Goal: Contribute content: Contribute content

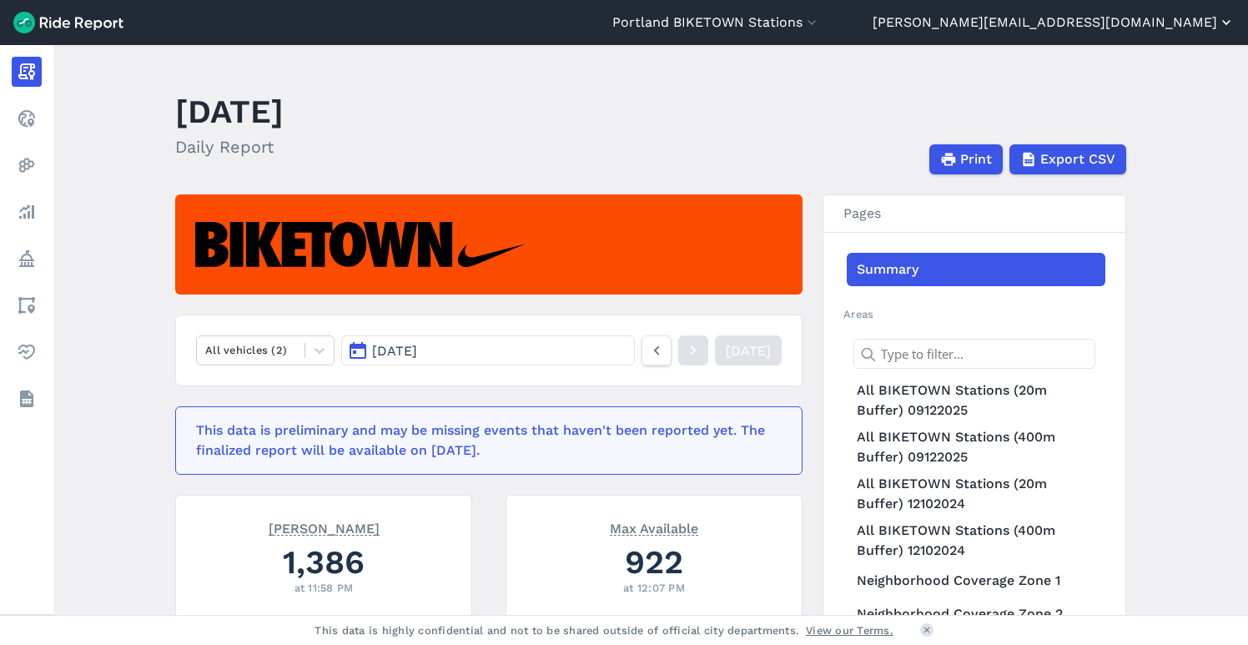
click at [1103, 22] on button "[PERSON_NAME][EMAIL_ADDRESS][DOMAIN_NAME]" at bounding box center [1053, 23] width 362 height 20
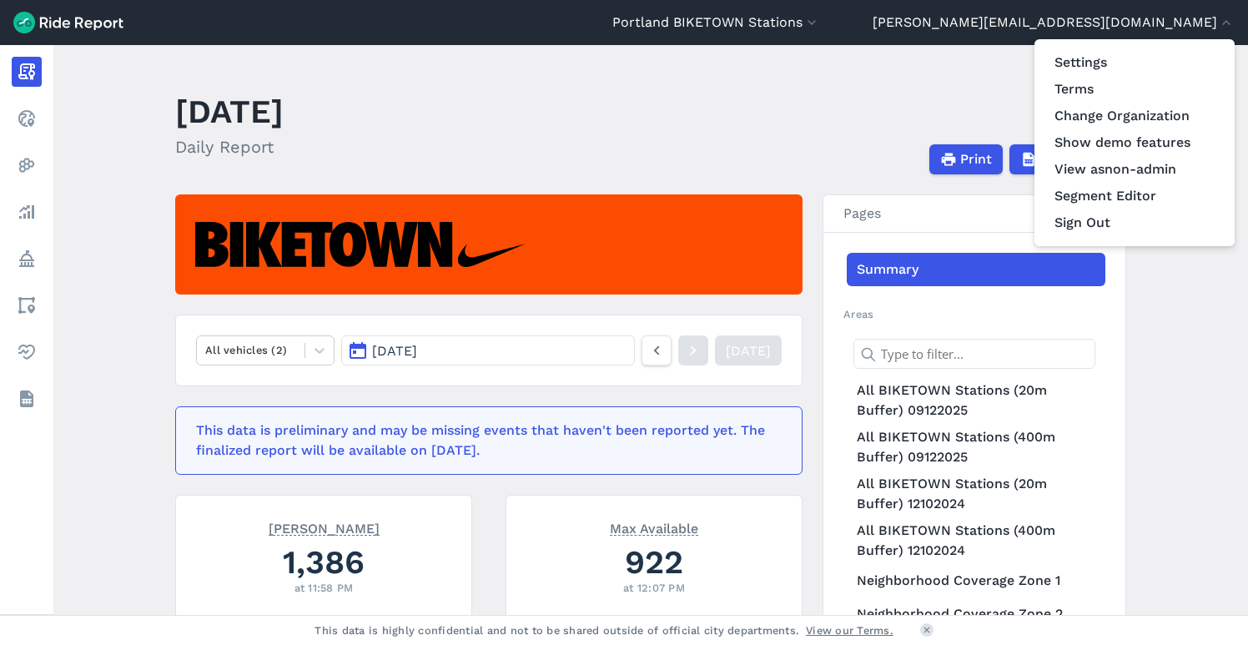
click at [950, 25] on div at bounding box center [624, 322] width 1248 height 645
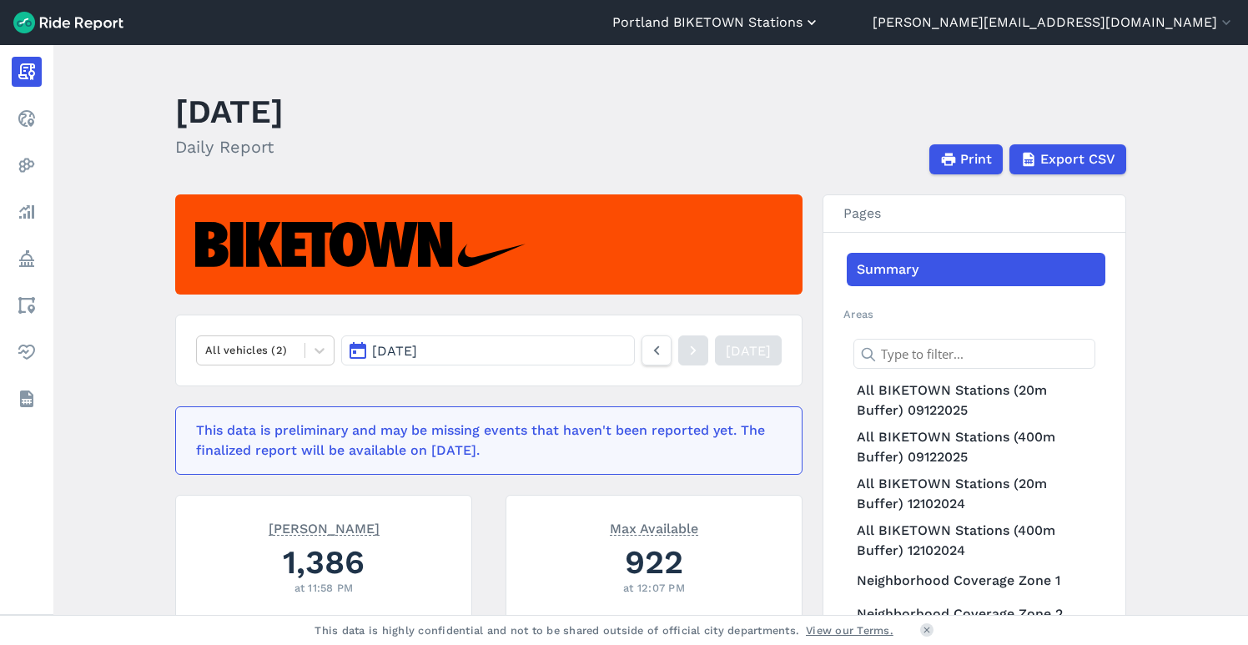
click at [820, 20] on button "Portland BIKETOWN Stations" at bounding box center [716, 23] width 208 height 20
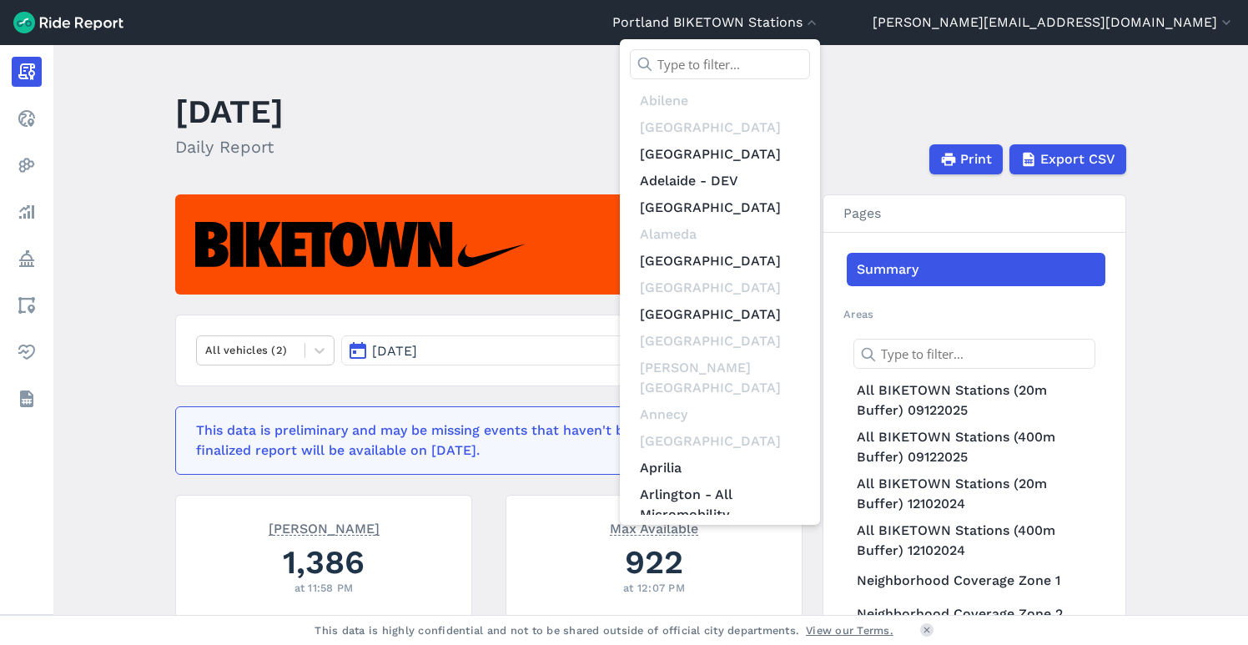
click at [810, 60] on input "text" at bounding box center [720, 64] width 180 height 30
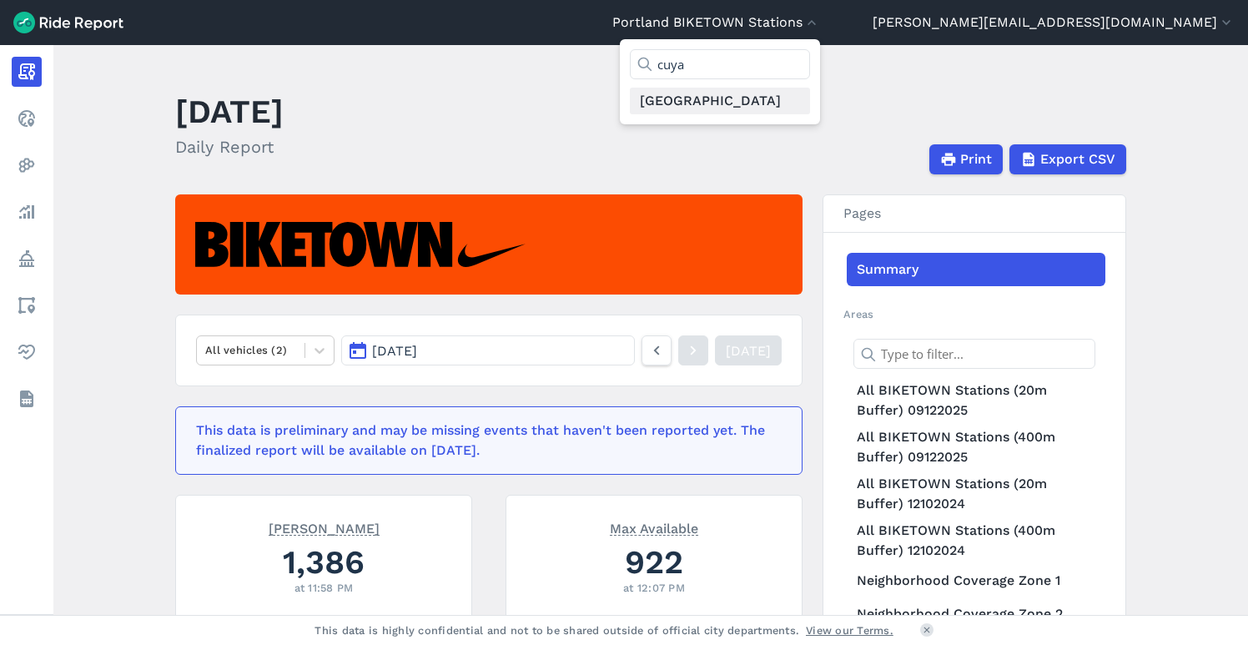
type input "cuya"
click at [810, 103] on link "[GEOGRAPHIC_DATA]" at bounding box center [720, 101] width 180 height 27
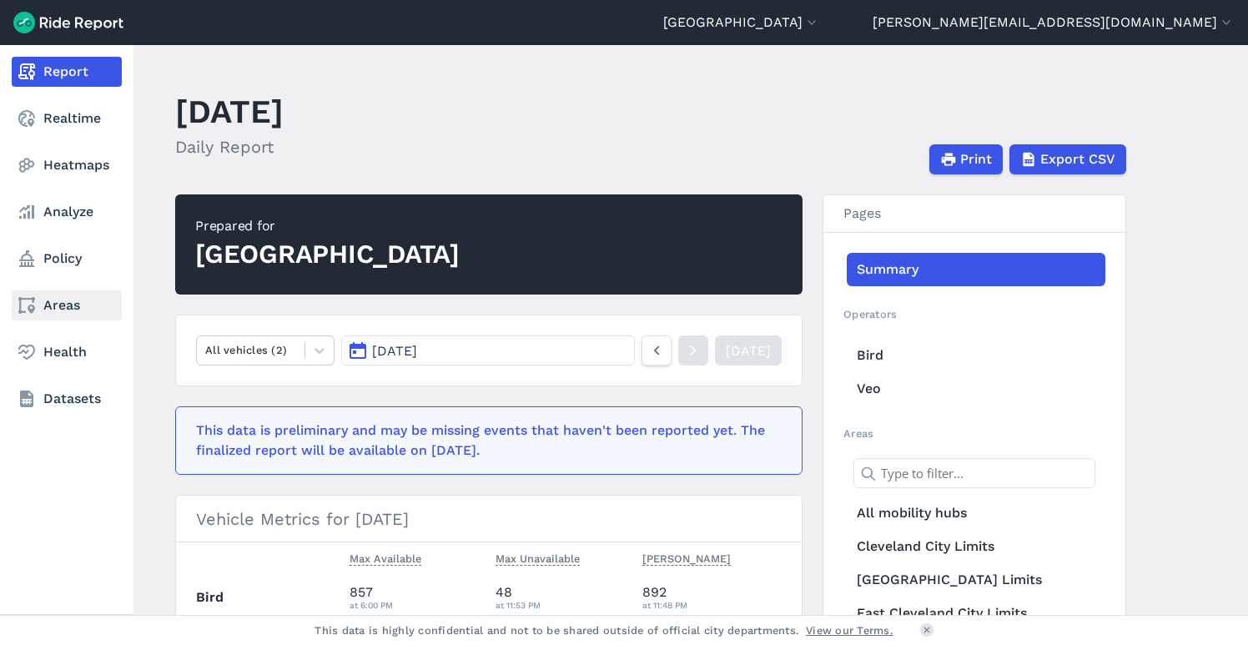
click at [62, 301] on link "Areas" at bounding box center [67, 305] width 110 height 30
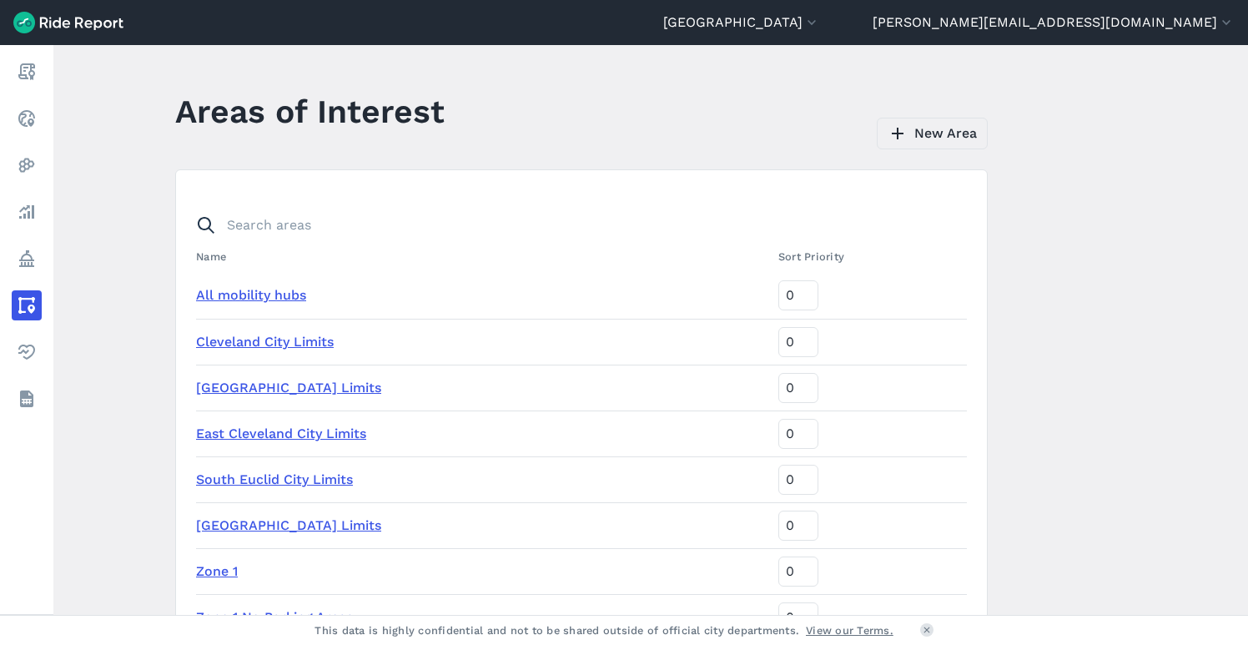
click at [929, 131] on link "New Area" at bounding box center [932, 134] width 111 height 32
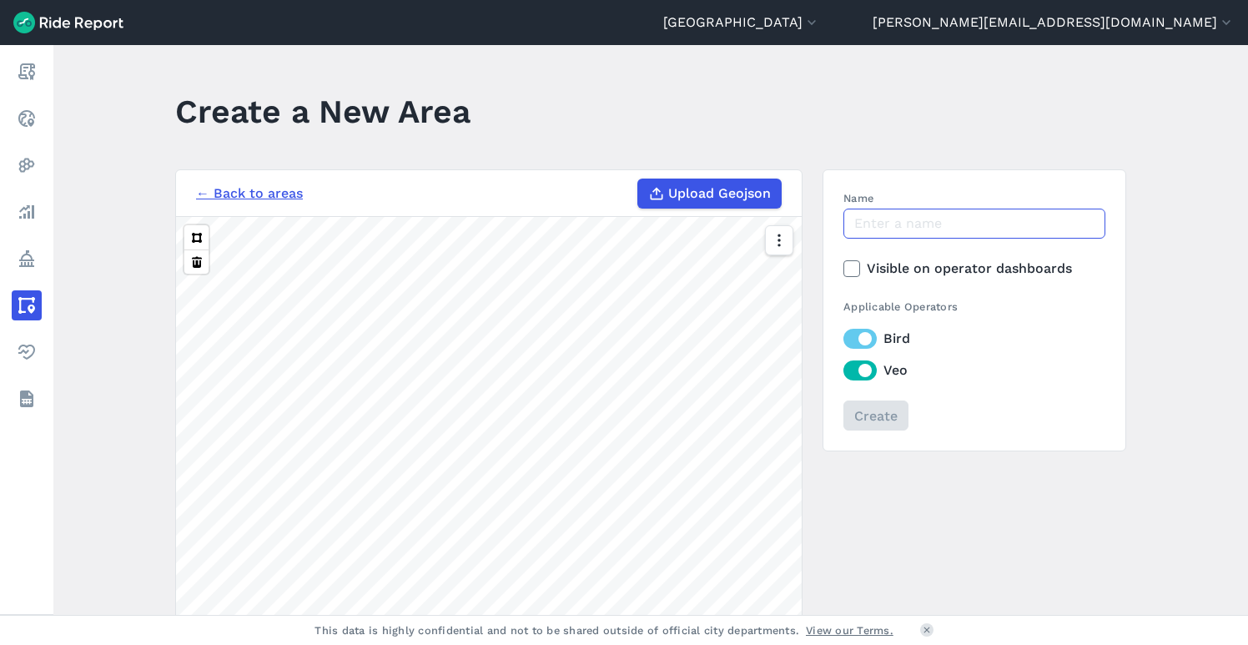
click at [873, 222] on input "Name" at bounding box center [974, 224] width 262 height 30
type input "GCTRA_Stops_20ft"
click at [676, 189] on span "Upload Geojson" at bounding box center [719, 193] width 103 height 20
click at [638, 179] on input "Upload Geojson" at bounding box center [637, 178] width 1 height 1
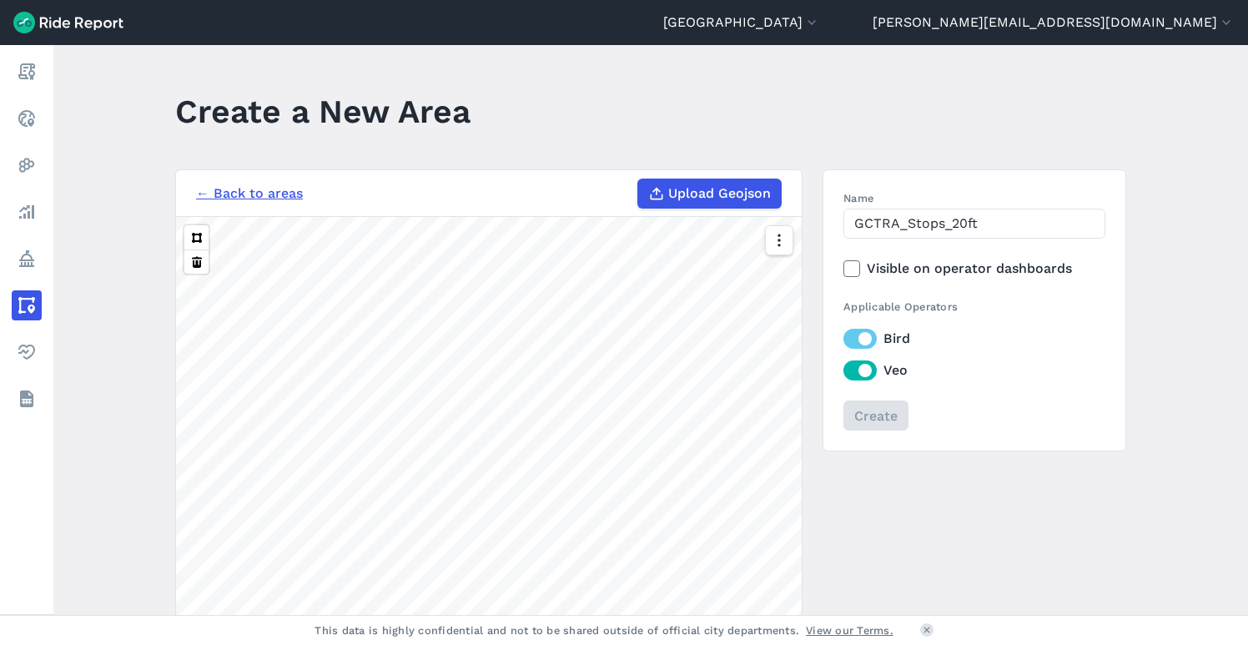
type input "C:\fakepath\GCTRA_Stops_Dissolved.geojson"
click at [868, 420] on input "Create" at bounding box center [874, 415] width 65 height 30
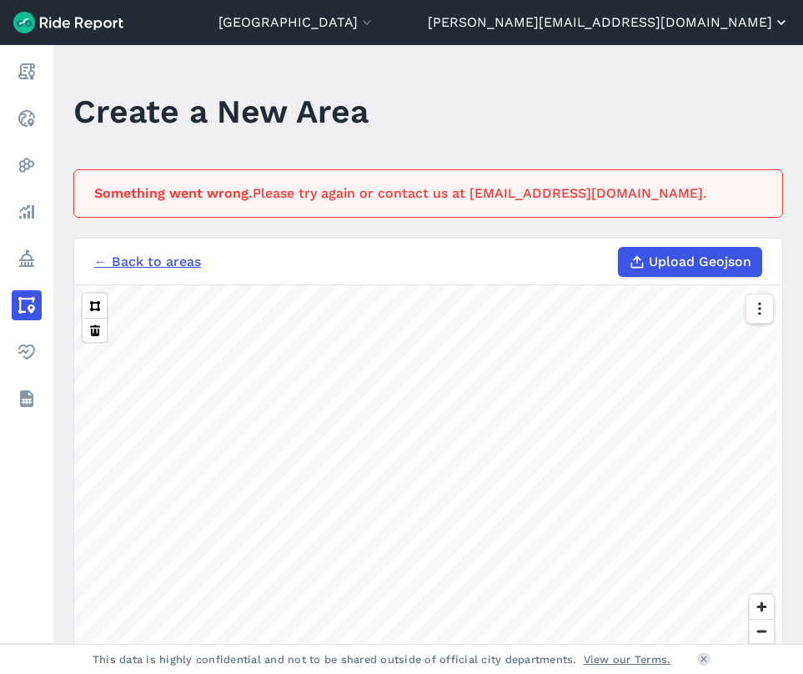
drag, startPoint x: 1003, startPoint y: 126, endPoint x: 770, endPoint y: 31, distance: 252.1
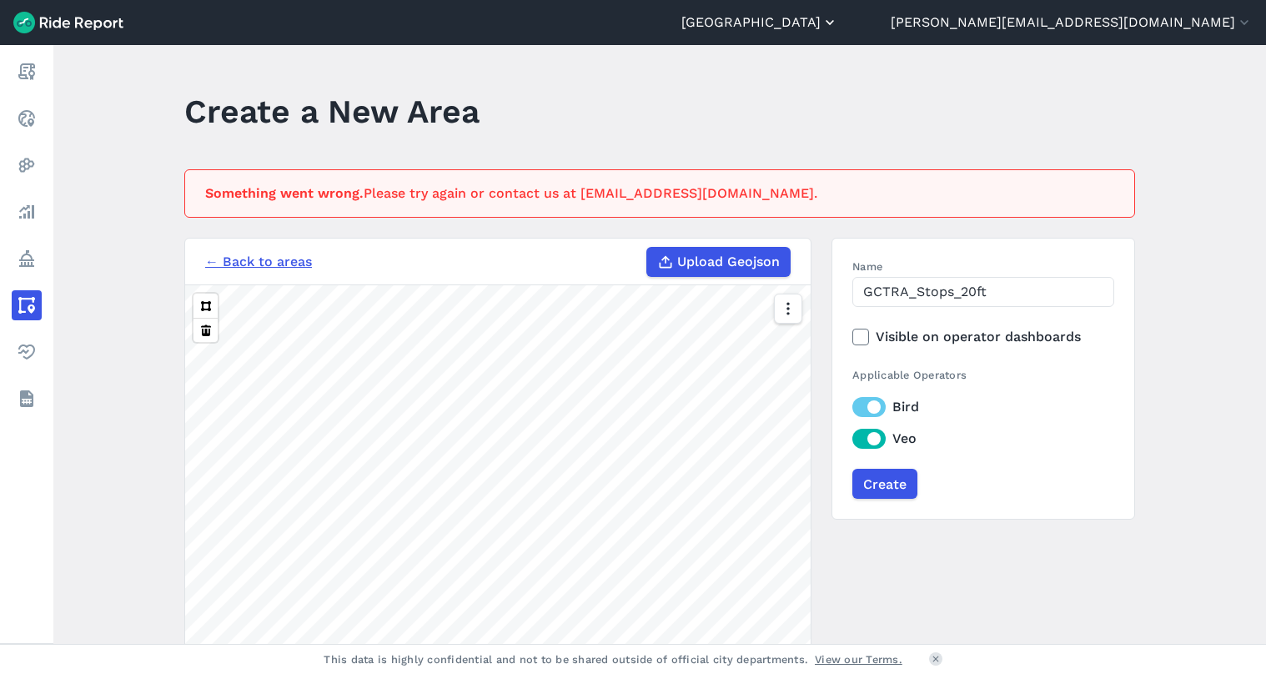
click at [838, 26] on button "[GEOGRAPHIC_DATA]" at bounding box center [759, 23] width 157 height 20
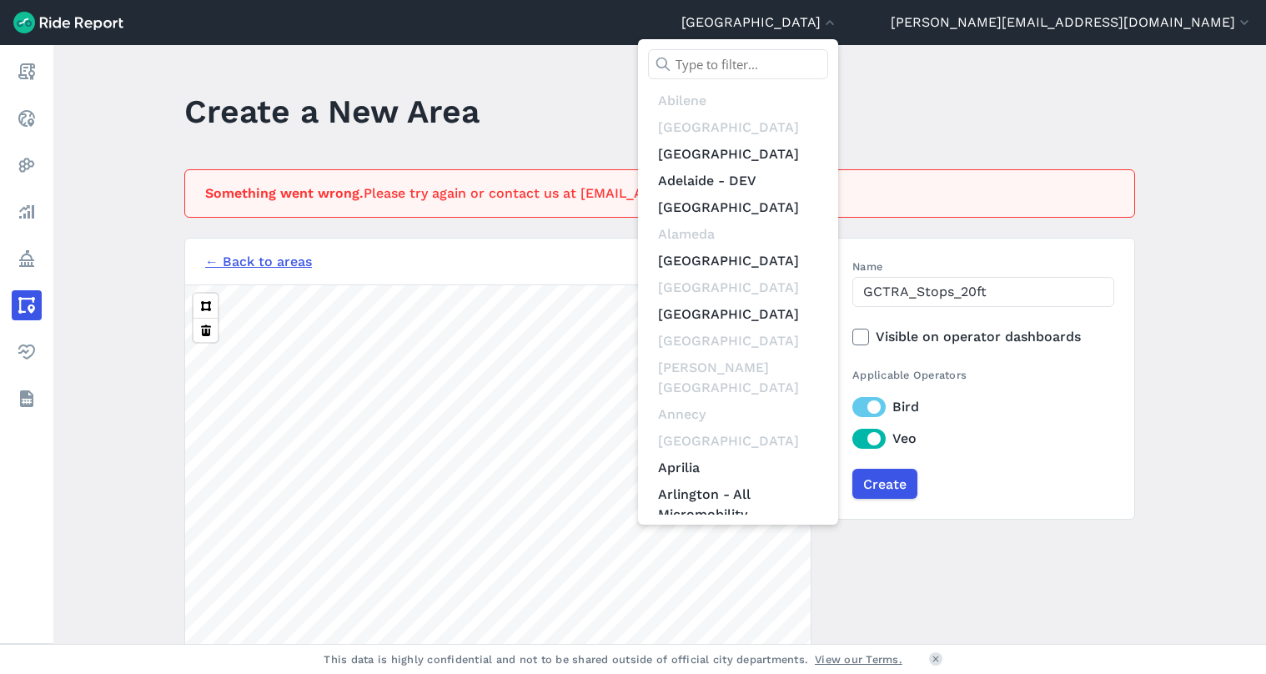
click at [828, 68] on input "text" at bounding box center [738, 64] width 180 height 30
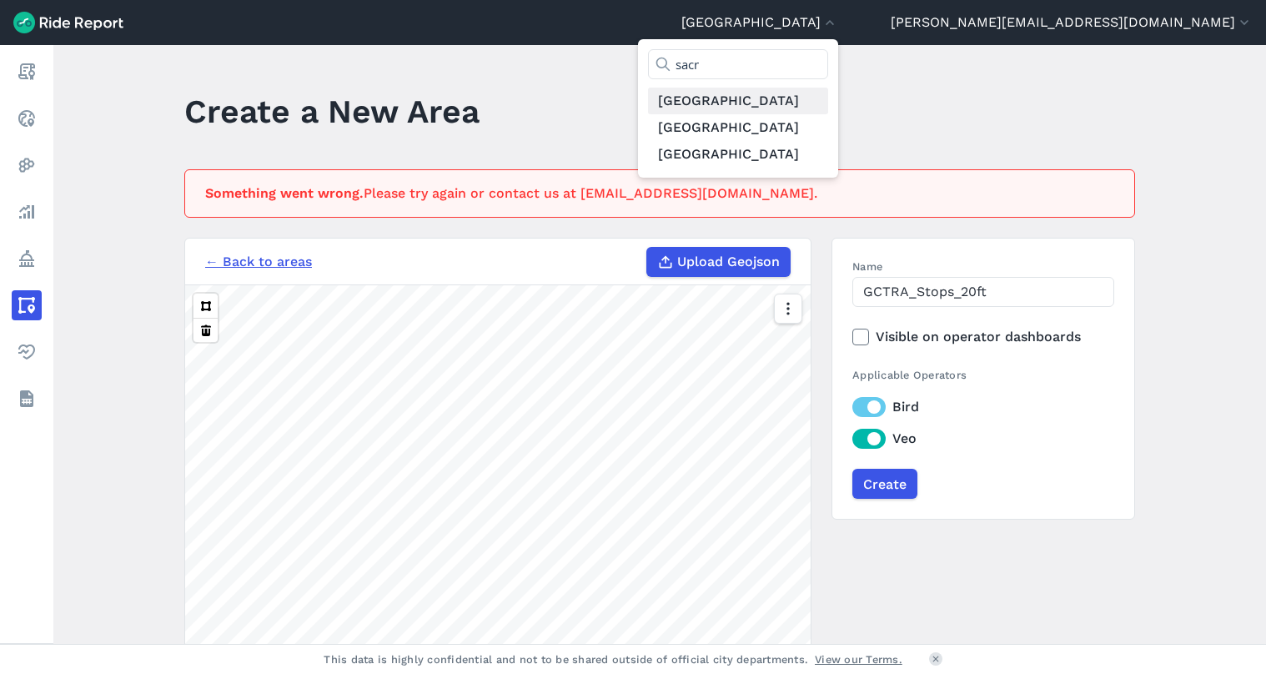
type input "sacr"
click at [828, 105] on link "[GEOGRAPHIC_DATA]" at bounding box center [738, 101] width 180 height 27
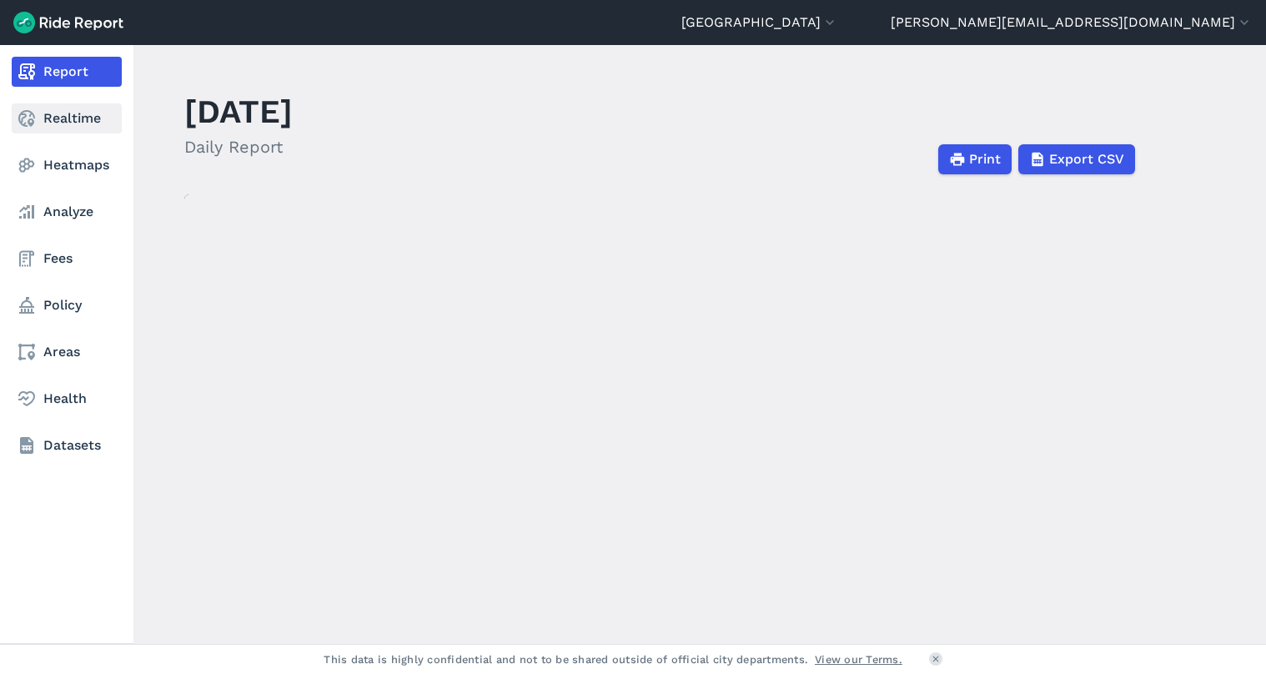
click at [39, 113] on link "Realtime" at bounding box center [67, 118] width 110 height 30
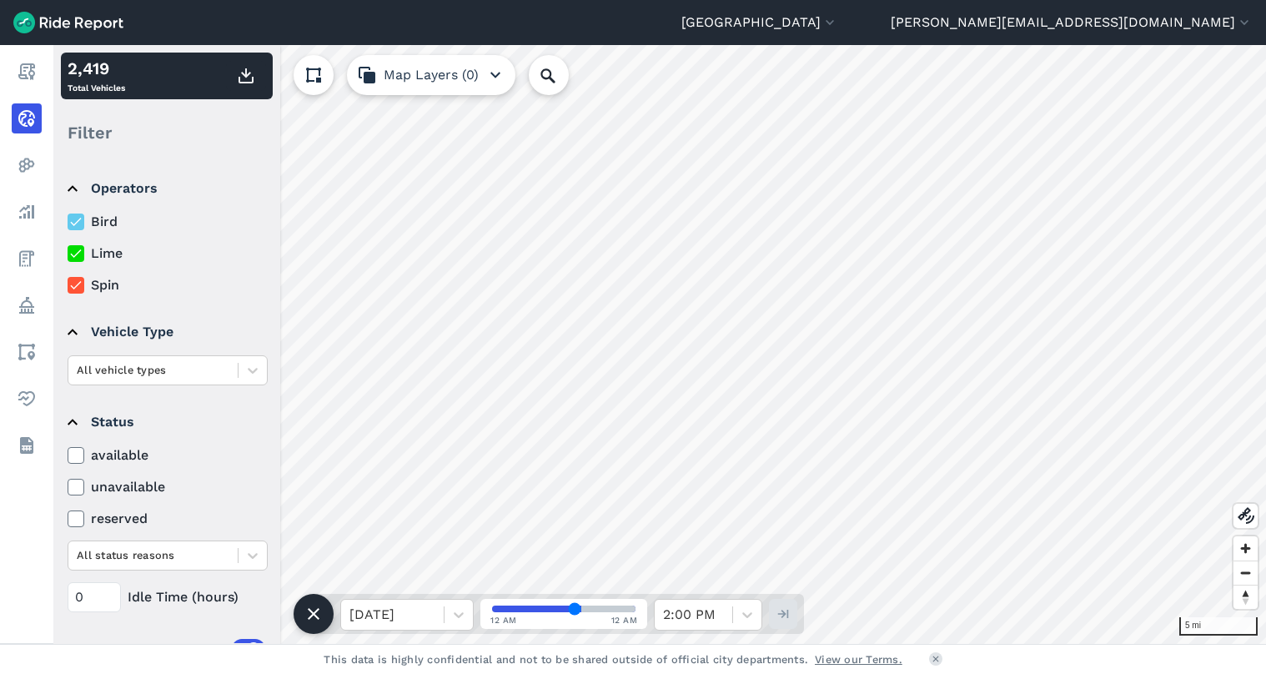
click at [82, 253] on icon at bounding box center [75, 253] width 15 height 17
click at [68, 253] on input "Lime" at bounding box center [68, 249] width 0 height 11
click at [78, 285] on icon at bounding box center [75, 285] width 15 height 17
click at [68, 285] on input "Spin" at bounding box center [68, 280] width 0 height 11
click at [78, 285] on icon at bounding box center [75, 285] width 15 height 17
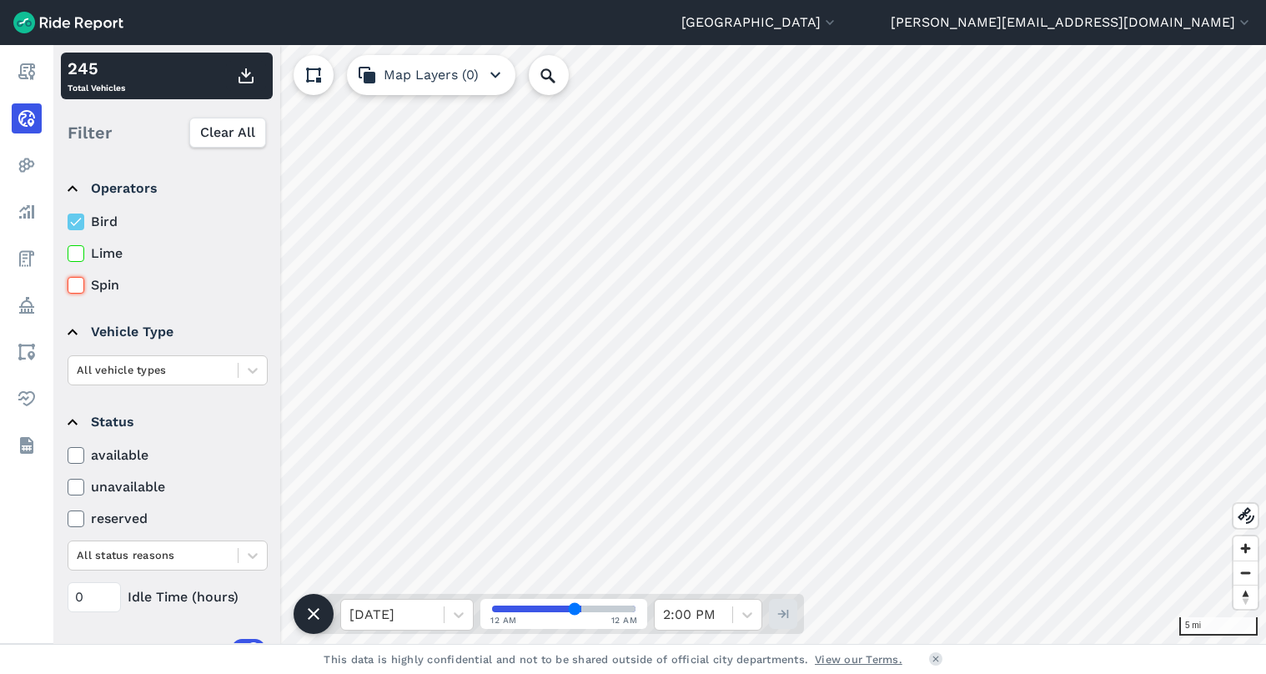
click at [68, 285] on input "Spin" at bounding box center [68, 280] width 0 height 11
click at [76, 253] on use at bounding box center [75, 253] width 11 height 8
click at [68, 253] on input "Lime" at bounding box center [68, 249] width 0 height 11
